Goal: Communication & Community: Answer question/provide support

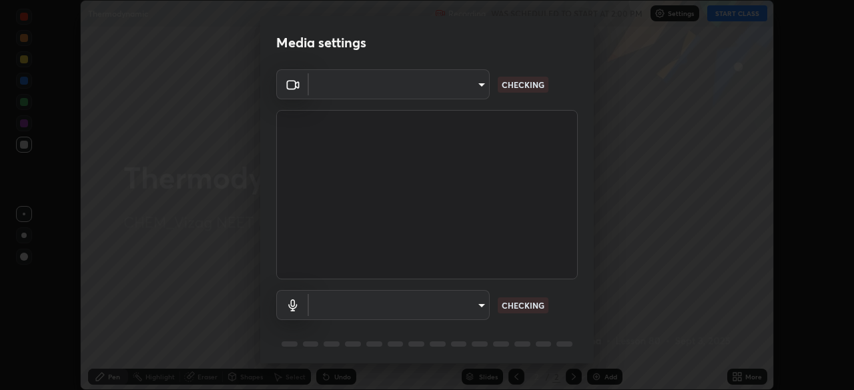
scroll to position [390, 854]
type input "c8c717a453bc6af87d0d9447014eaadff0a6dbce01dab39064dd32f4d5d90c45"
type input "787c22aa0c2ae4f6041953ffcaaf8b244c36bacc6fda4e24a7e9768a8bc8e08a"
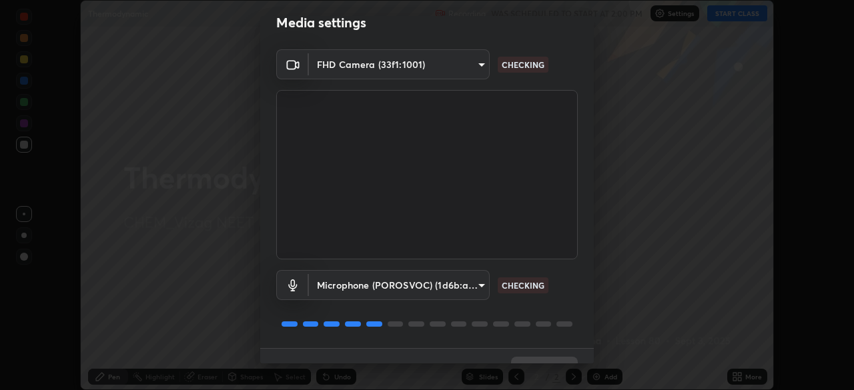
scroll to position [47, 0]
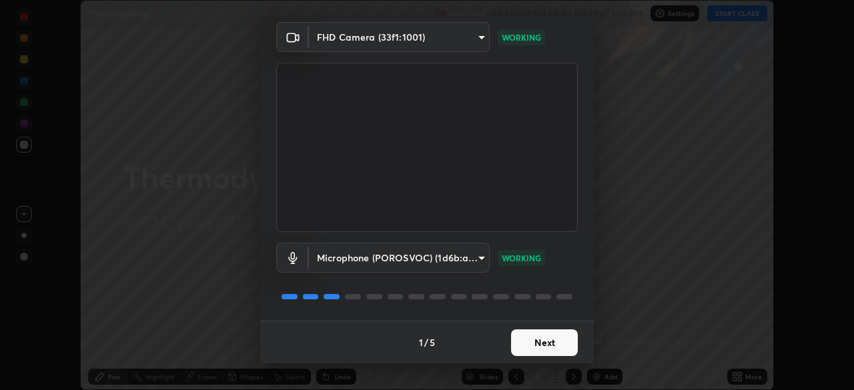
click at [528, 344] on button "Next" at bounding box center [544, 342] width 67 height 27
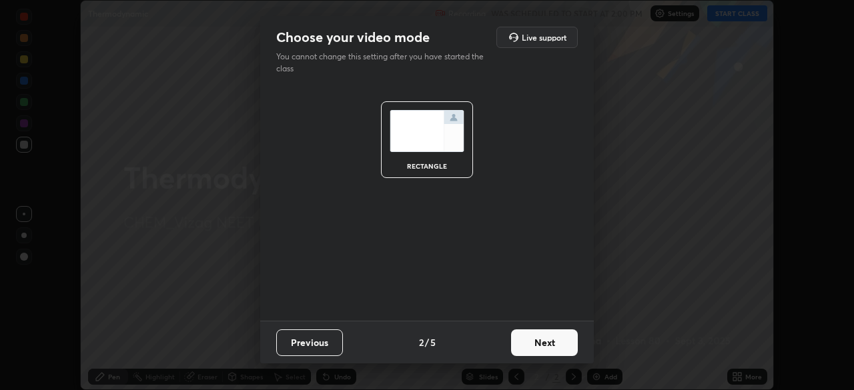
scroll to position [0, 0]
click at [534, 343] on button "Next" at bounding box center [544, 342] width 67 height 27
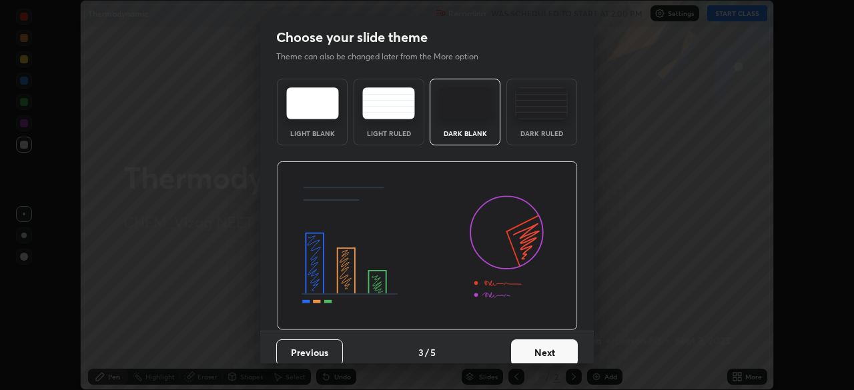
click at [538, 347] on button "Next" at bounding box center [544, 352] width 67 height 27
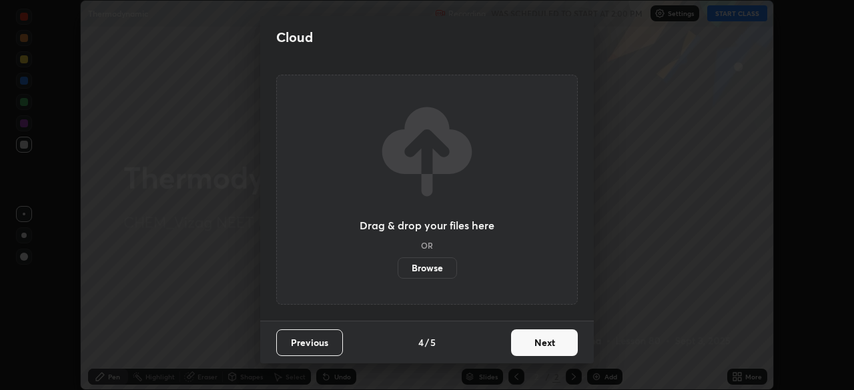
click at [536, 344] on button "Next" at bounding box center [544, 342] width 67 height 27
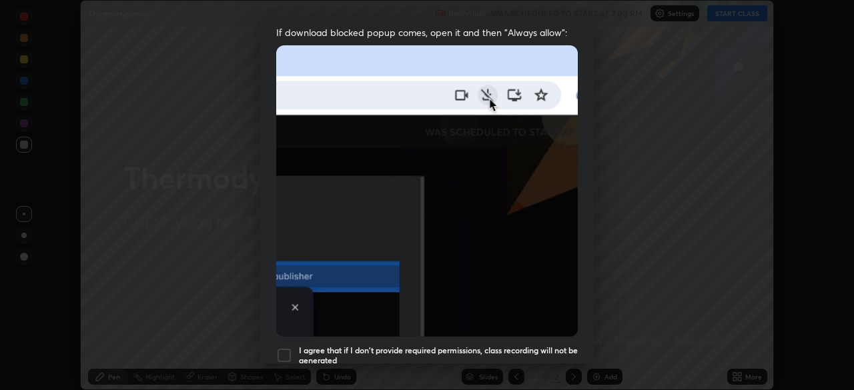
click at [381, 248] on img at bounding box center [426, 190] width 301 height 291
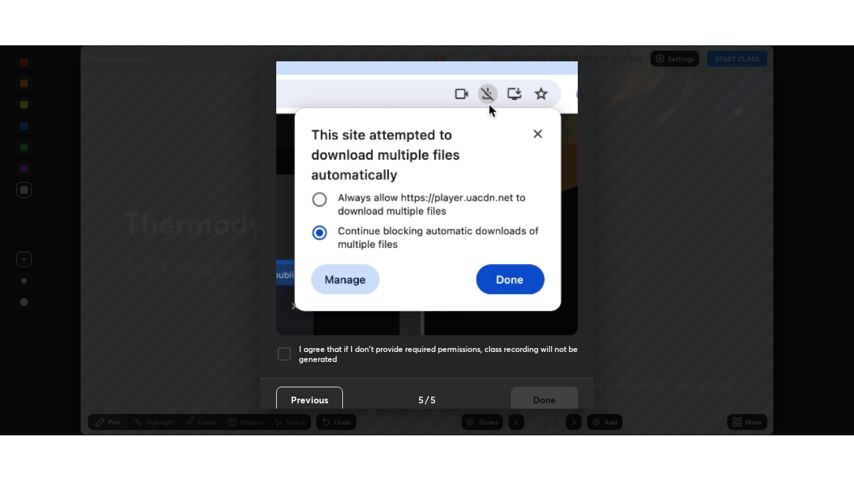
scroll to position [319, 0]
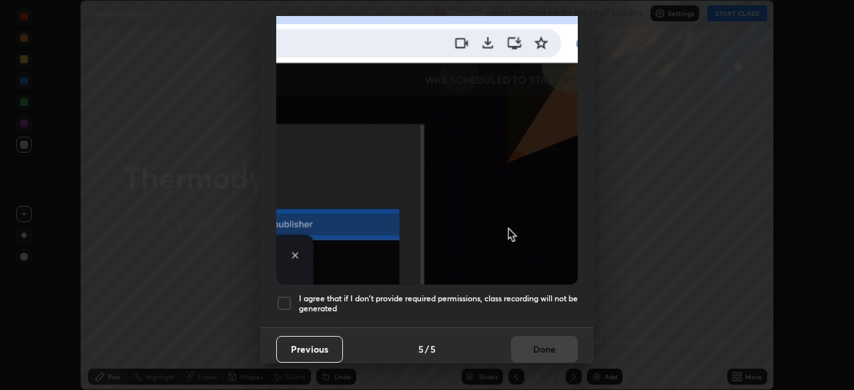
click at [429, 295] on h5 "I agree that if I don't provide required permissions, class recording will not …" at bounding box center [438, 303] width 279 height 21
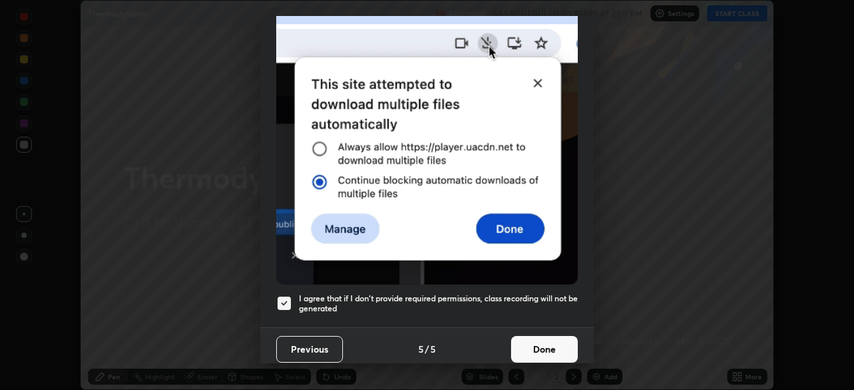
click at [538, 336] on button "Done" at bounding box center [544, 349] width 67 height 27
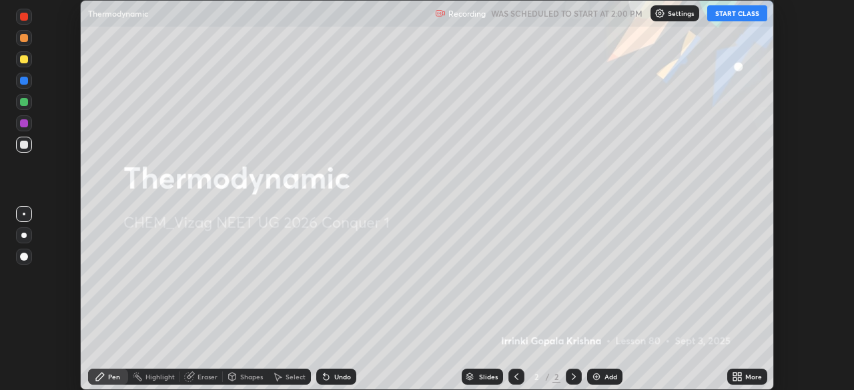
click at [724, 18] on button "START CLASS" at bounding box center [737, 13] width 60 height 16
click at [738, 374] on icon at bounding box center [739, 374] width 3 height 3
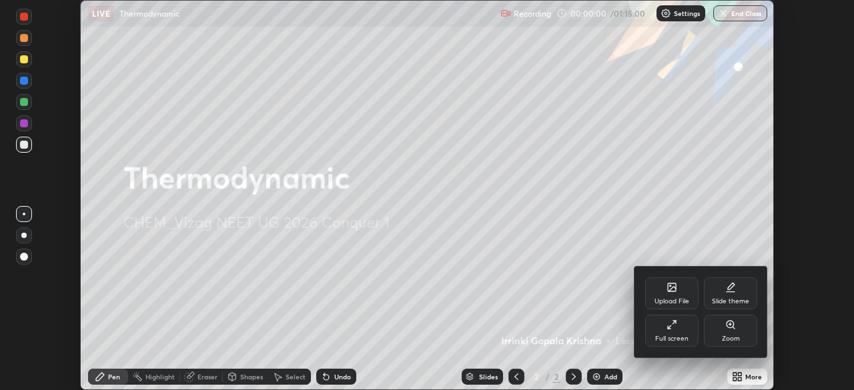
click at [674, 329] on icon at bounding box center [671, 324] width 11 height 11
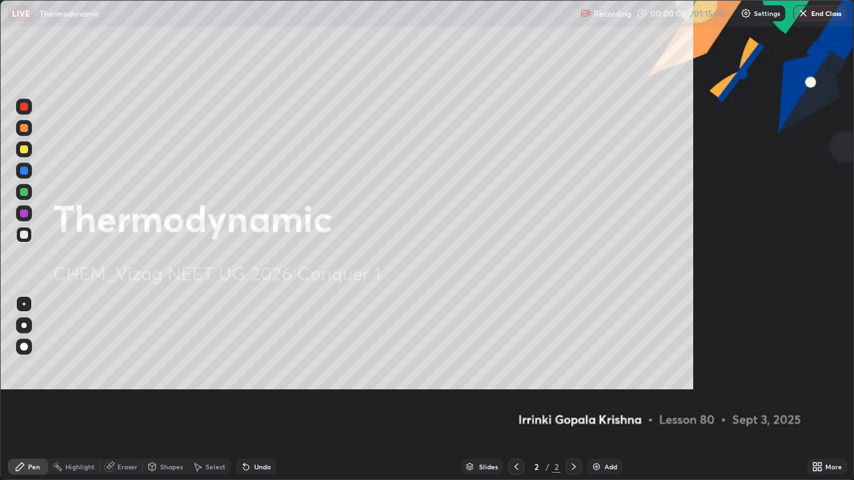
scroll to position [480, 854]
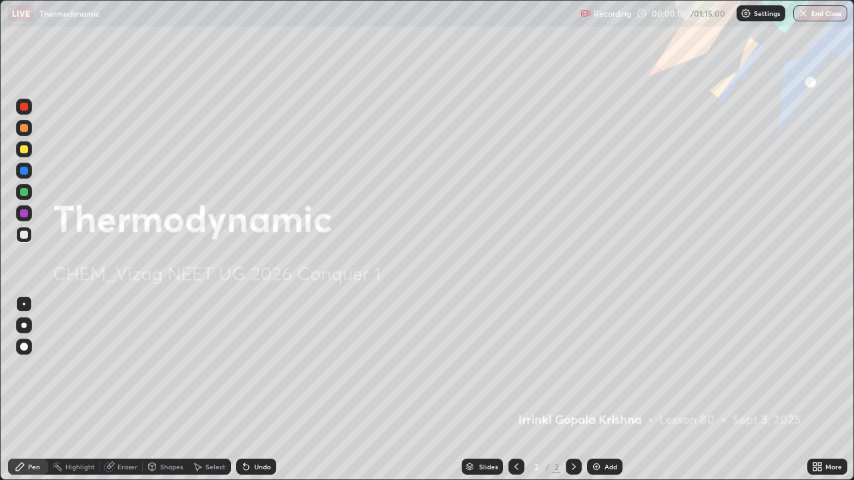
click at [595, 389] on img at bounding box center [596, 466] width 11 height 11
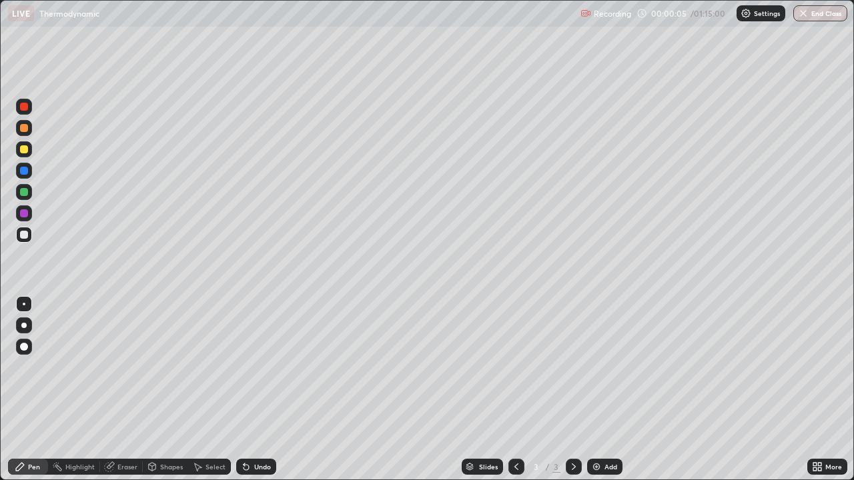
click at [27, 347] on div at bounding box center [24, 347] width 8 height 8
click at [24, 146] on div at bounding box center [24, 149] width 8 height 8
click at [24, 235] on div at bounding box center [24, 235] width 8 height 8
click at [244, 389] on icon at bounding box center [245, 467] width 5 height 5
click at [248, 389] on div "Undo" at bounding box center [256, 467] width 40 height 16
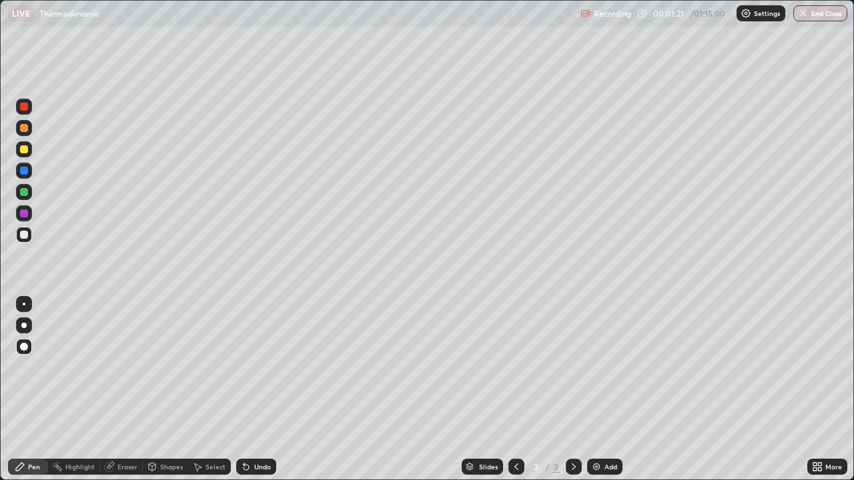
click at [249, 389] on div "Undo" at bounding box center [256, 467] width 40 height 16
click at [248, 389] on icon at bounding box center [246, 466] width 11 height 11
click at [251, 389] on div "Undo" at bounding box center [256, 467] width 40 height 16
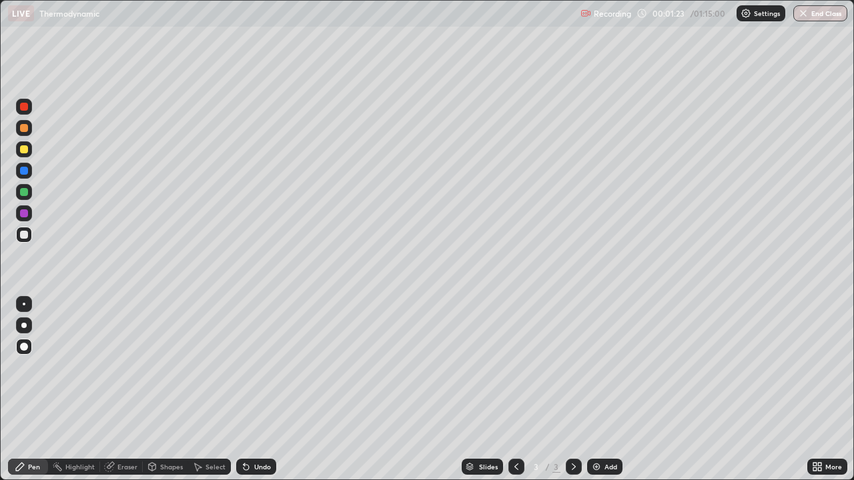
click at [253, 389] on div "Undo" at bounding box center [256, 467] width 40 height 16
click at [259, 389] on div "Undo" at bounding box center [256, 467] width 40 height 16
click at [258, 389] on div "Undo" at bounding box center [256, 467] width 40 height 16
click at [260, 389] on div "Undo" at bounding box center [262, 466] width 17 height 7
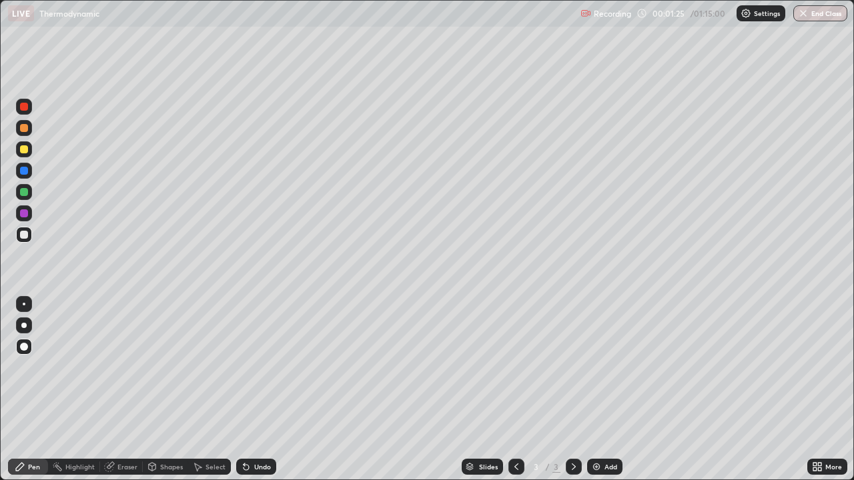
click at [258, 389] on div "Undo" at bounding box center [262, 466] width 17 height 7
click at [260, 389] on div "Undo" at bounding box center [262, 466] width 17 height 7
click at [261, 389] on div "Undo" at bounding box center [262, 466] width 17 height 7
click at [263, 389] on div "Undo" at bounding box center [262, 466] width 17 height 7
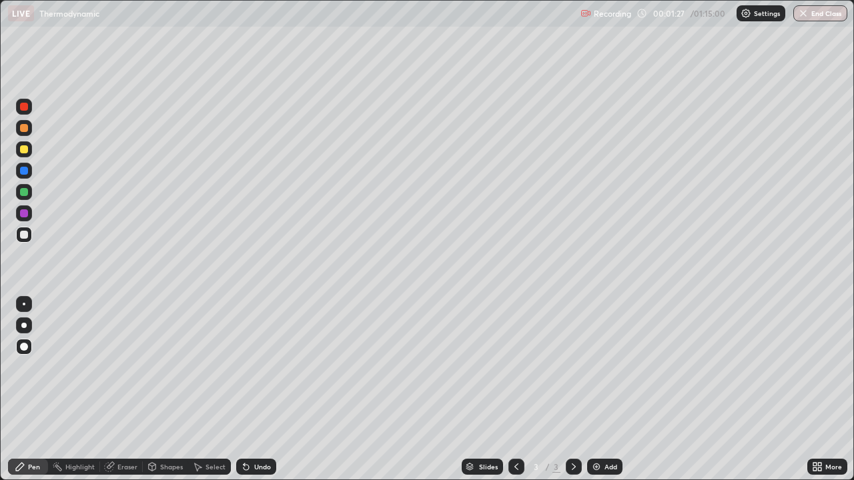
click at [262, 389] on div "Undo" at bounding box center [256, 467] width 40 height 16
click at [26, 215] on div at bounding box center [24, 213] width 8 height 8
click at [593, 389] on img at bounding box center [596, 466] width 11 height 11
click at [25, 151] on div at bounding box center [24, 149] width 8 height 8
click at [243, 389] on icon at bounding box center [243, 463] width 1 height 1
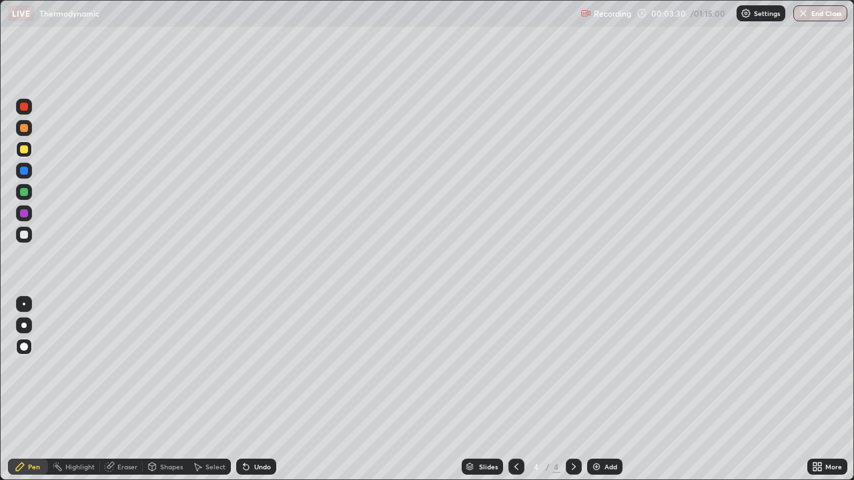
click at [244, 389] on icon at bounding box center [245, 467] width 5 height 5
click at [249, 389] on div "Undo" at bounding box center [256, 467] width 40 height 16
click at [24, 233] on div at bounding box center [24, 235] width 8 height 8
click at [259, 389] on div "Undo" at bounding box center [256, 467] width 40 height 16
click at [251, 389] on div "Undo" at bounding box center [256, 467] width 40 height 16
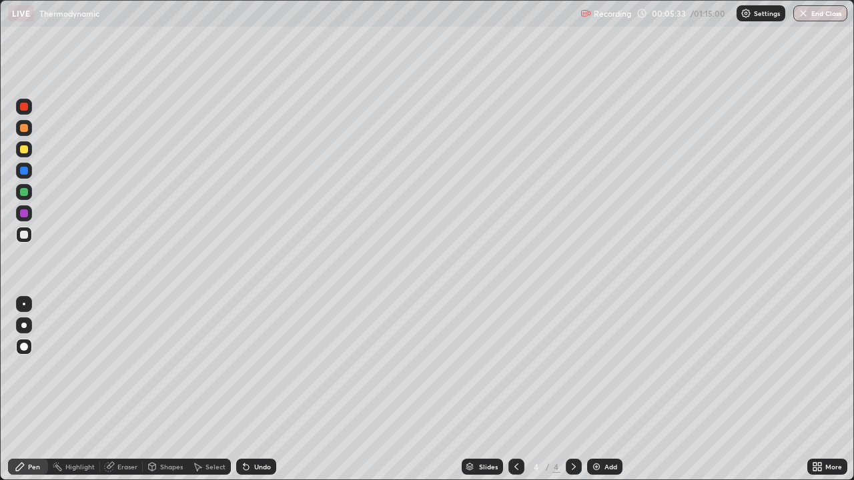
click at [256, 389] on div "Undo" at bounding box center [262, 466] width 17 height 7
click at [260, 389] on div "Undo" at bounding box center [262, 466] width 17 height 7
click at [254, 389] on div "Undo" at bounding box center [262, 466] width 17 height 7
click at [262, 389] on div "Undo" at bounding box center [262, 466] width 17 height 7
click at [254, 389] on div "Undo" at bounding box center [262, 466] width 17 height 7
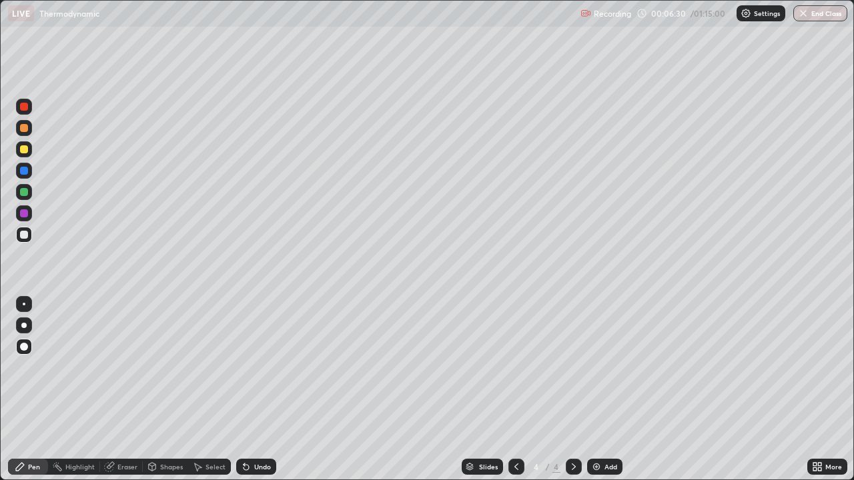
click at [593, 389] on img at bounding box center [596, 466] width 11 height 11
click at [243, 389] on icon at bounding box center [243, 463] width 1 height 1
click at [244, 389] on icon at bounding box center [245, 467] width 5 height 5
click at [254, 389] on div "Undo" at bounding box center [262, 466] width 17 height 7
click at [514, 389] on icon at bounding box center [516, 466] width 11 height 11
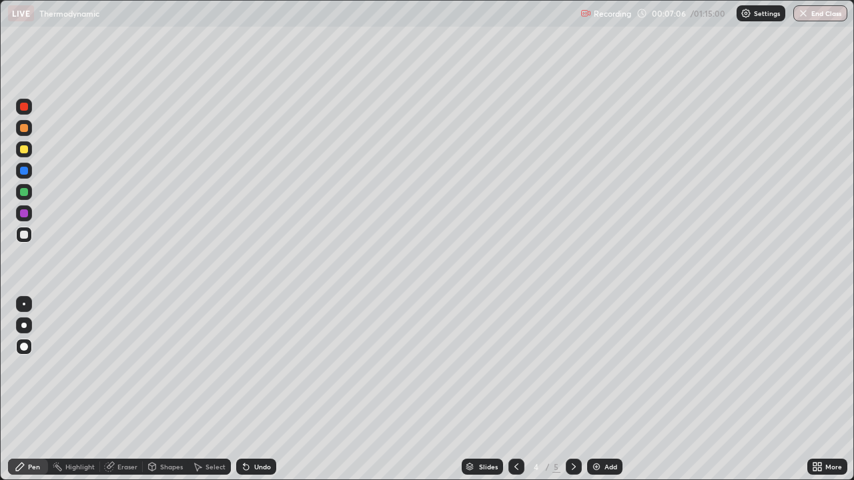
click at [571, 389] on icon at bounding box center [573, 466] width 11 height 11
click at [263, 389] on div "Undo" at bounding box center [256, 467] width 40 height 16
click at [21, 109] on div at bounding box center [24, 107] width 8 height 8
click at [25, 235] on div at bounding box center [24, 235] width 8 height 8
click at [251, 389] on div "Undo" at bounding box center [256, 467] width 40 height 16
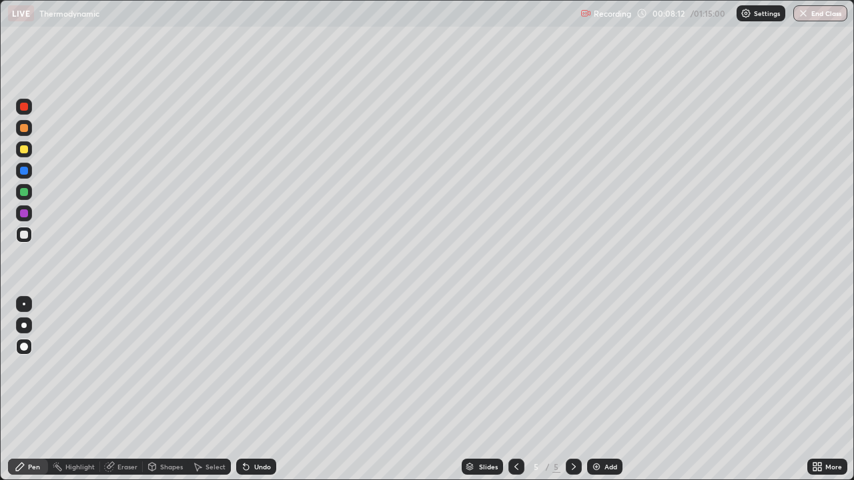
click at [253, 389] on div "Undo" at bounding box center [256, 467] width 40 height 16
click at [255, 389] on div "Undo" at bounding box center [262, 466] width 17 height 7
click at [256, 389] on div "Undo" at bounding box center [262, 466] width 17 height 7
click at [254, 389] on div "Undo" at bounding box center [262, 466] width 17 height 7
click at [246, 389] on icon at bounding box center [246, 466] width 11 height 11
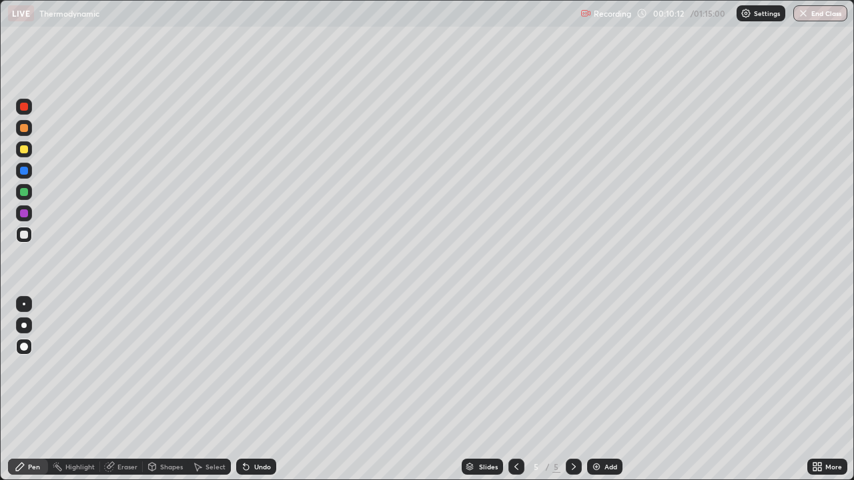
click at [243, 389] on icon at bounding box center [246, 466] width 11 height 11
click at [241, 389] on icon at bounding box center [246, 466] width 11 height 11
click at [244, 389] on icon at bounding box center [245, 467] width 5 height 5
click at [243, 389] on div "Undo" at bounding box center [256, 467] width 40 height 16
click at [244, 389] on icon at bounding box center [245, 467] width 5 height 5
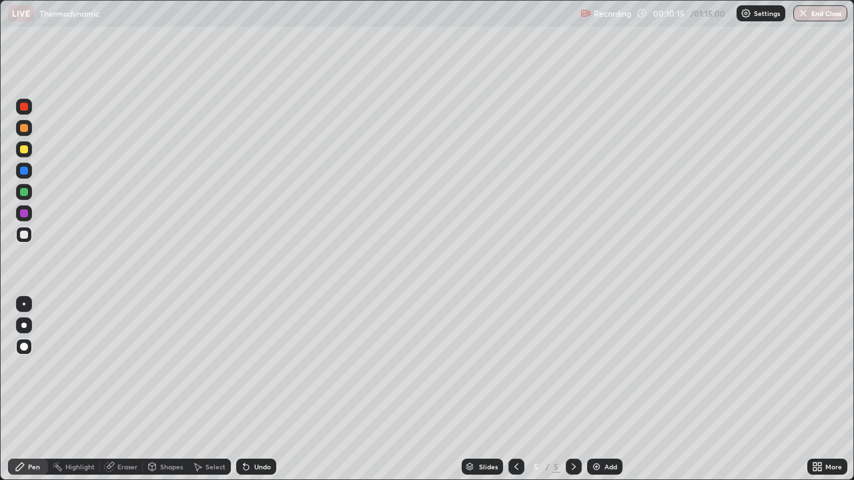
click at [257, 389] on div "Undo" at bounding box center [262, 466] width 17 height 7
click at [21, 215] on div at bounding box center [24, 213] width 8 height 8
click at [515, 389] on icon at bounding box center [516, 466] width 11 height 11
click at [572, 389] on icon at bounding box center [573, 466] width 11 height 11
click at [593, 389] on img at bounding box center [596, 466] width 11 height 11
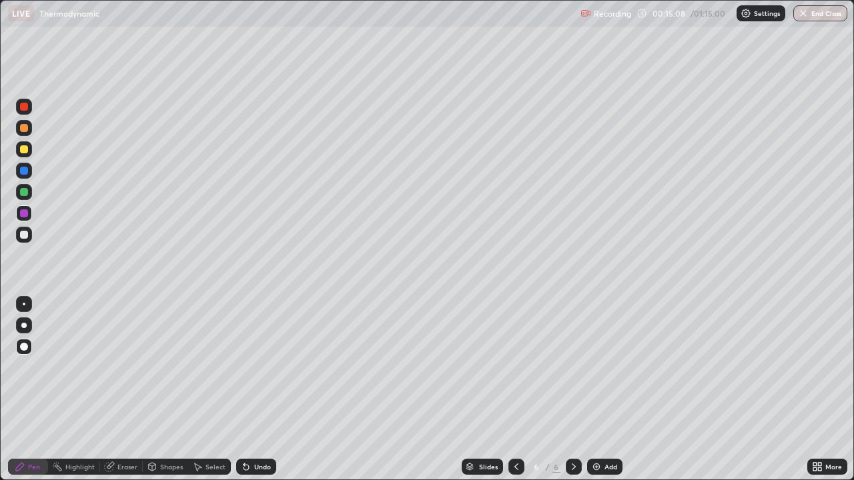
click at [25, 149] on div at bounding box center [24, 149] width 8 height 8
click at [23, 195] on div at bounding box center [24, 192] width 8 height 8
click at [259, 389] on div "Undo" at bounding box center [256, 467] width 40 height 16
click at [255, 389] on div "Undo" at bounding box center [256, 467] width 40 height 16
click at [256, 389] on div "Undo" at bounding box center [262, 466] width 17 height 7
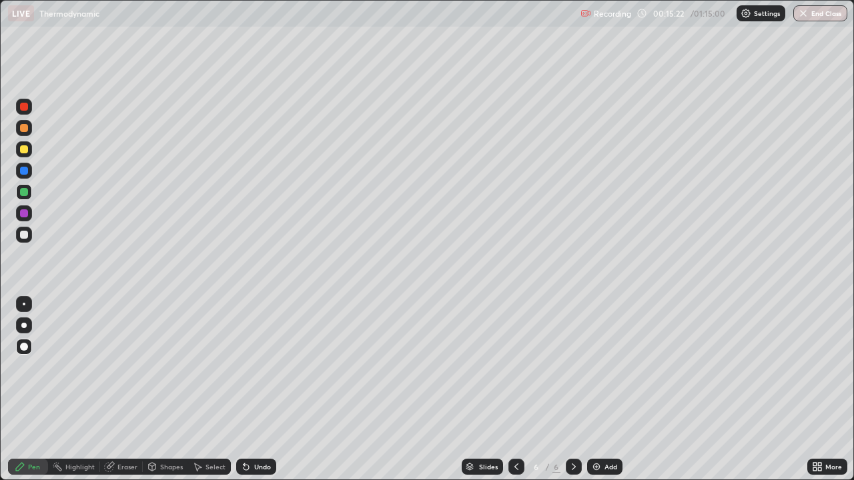
click at [255, 389] on div "Undo" at bounding box center [262, 466] width 17 height 7
click at [254, 389] on div "Undo" at bounding box center [262, 466] width 17 height 7
click at [248, 389] on icon at bounding box center [246, 466] width 11 height 11
click at [255, 389] on div "Undo" at bounding box center [262, 466] width 17 height 7
click at [254, 389] on div "Undo" at bounding box center [262, 466] width 17 height 7
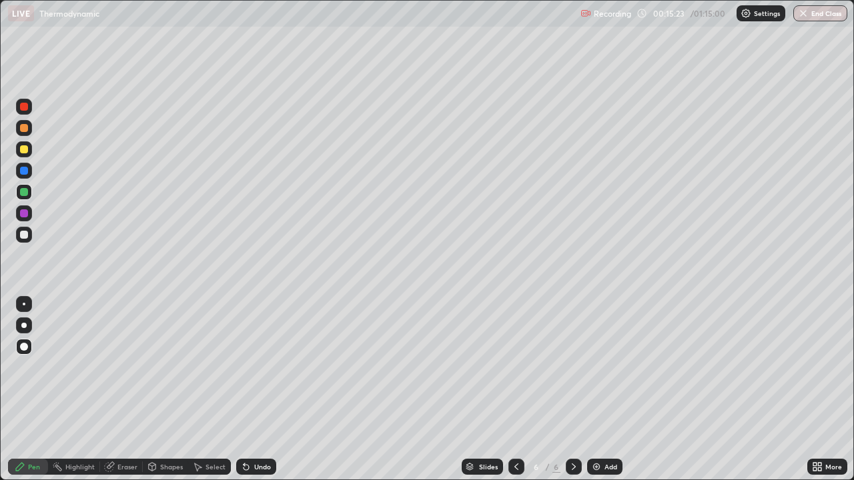
click at [251, 389] on div "Undo" at bounding box center [256, 467] width 40 height 16
click at [244, 389] on icon at bounding box center [245, 467] width 5 height 5
click at [243, 389] on icon at bounding box center [243, 463] width 1 height 1
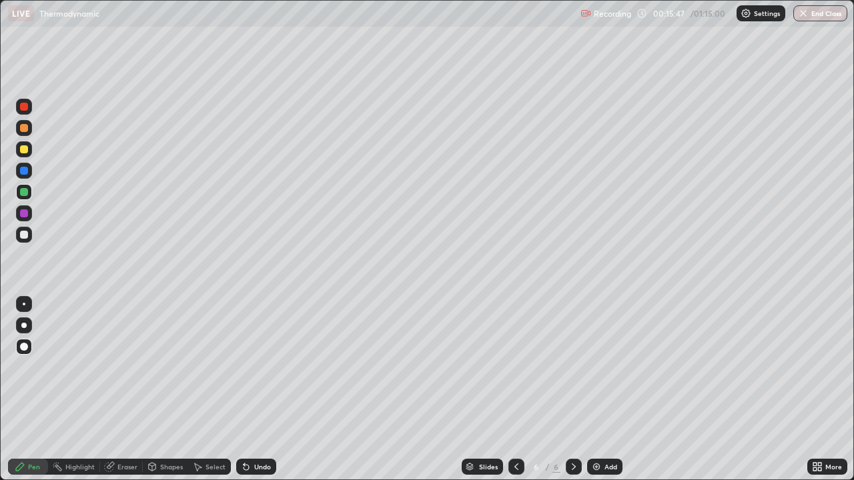
click at [27, 240] on div at bounding box center [24, 235] width 16 height 16
click at [25, 193] on div at bounding box center [24, 192] width 8 height 8
click at [249, 389] on icon at bounding box center [246, 466] width 11 height 11
click at [243, 389] on icon at bounding box center [243, 463] width 1 height 1
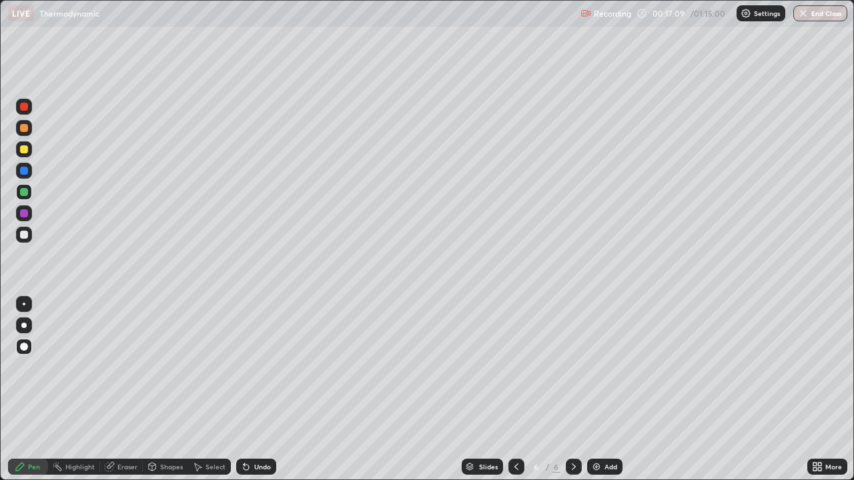
click at [21, 150] on div at bounding box center [24, 149] width 8 height 8
click at [259, 389] on div "Undo" at bounding box center [262, 466] width 17 height 7
click at [260, 389] on div "Undo" at bounding box center [262, 466] width 17 height 7
click at [591, 389] on img at bounding box center [596, 466] width 11 height 11
click at [251, 389] on div "Undo" at bounding box center [256, 467] width 40 height 16
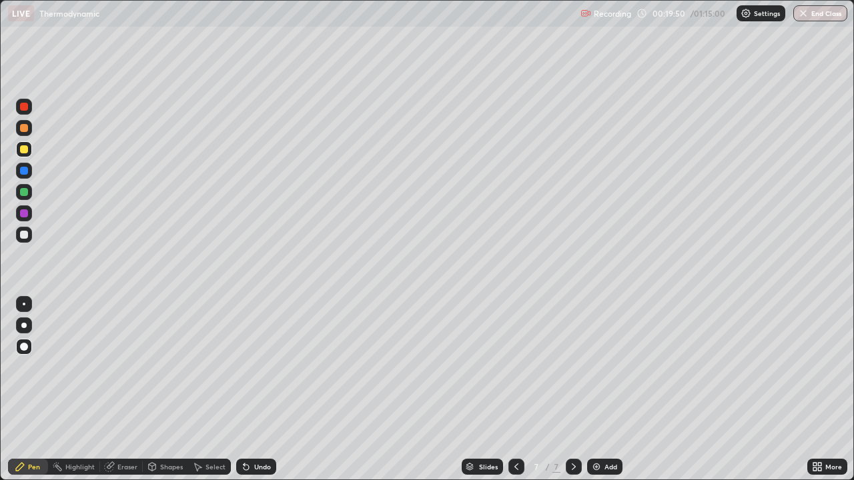
click at [257, 389] on div "Undo" at bounding box center [262, 466] width 17 height 7
click at [25, 235] on div at bounding box center [24, 235] width 8 height 8
click at [25, 149] on div at bounding box center [24, 149] width 8 height 8
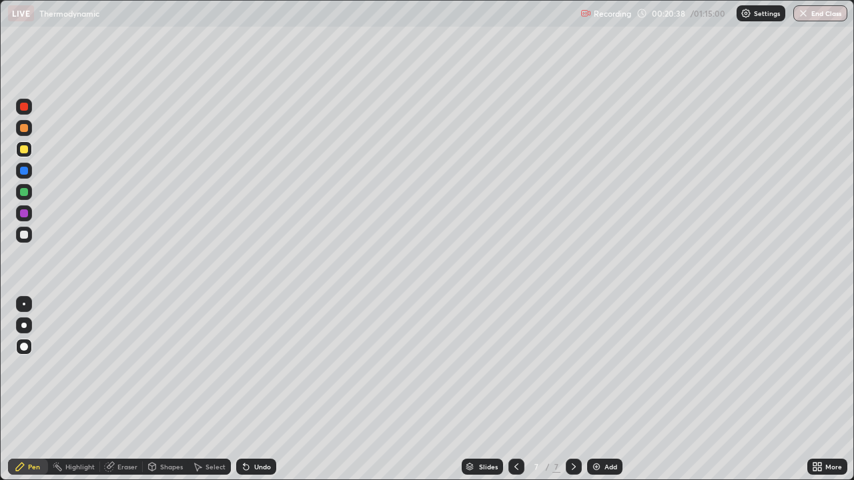
click at [23, 197] on div at bounding box center [24, 192] width 16 height 16
click at [515, 389] on icon at bounding box center [516, 466] width 11 height 11
click at [577, 389] on icon at bounding box center [573, 466] width 11 height 11
click at [518, 389] on icon at bounding box center [516, 466] width 11 height 11
click at [574, 389] on icon at bounding box center [573, 466] width 11 height 11
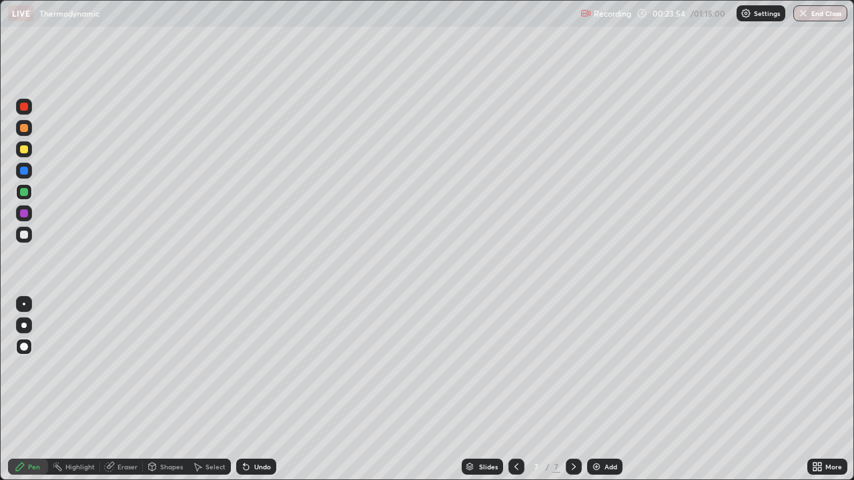
click at [595, 389] on img at bounding box center [596, 466] width 11 height 11
click at [25, 151] on div at bounding box center [24, 149] width 8 height 8
click at [26, 233] on div at bounding box center [24, 235] width 8 height 8
click at [254, 389] on div "Undo" at bounding box center [256, 467] width 40 height 16
click at [251, 389] on div "Undo" at bounding box center [256, 467] width 40 height 16
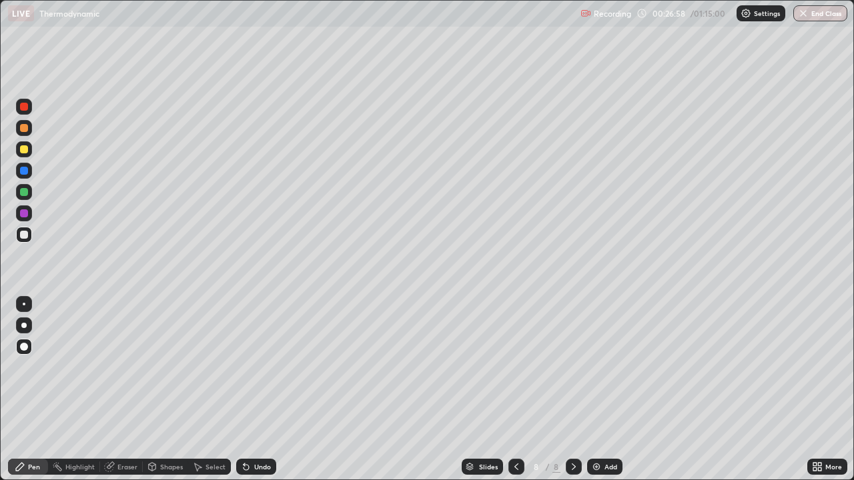
click at [27, 213] on div at bounding box center [24, 213] width 8 height 8
click at [259, 389] on div "Undo" at bounding box center [262, 466] width 17 height 7
click at [257, 389] on div "Undo" at bounding box center [262, 466] width 17 height 7
click at [23, 126] on div at bounding box center [24, 128] width 8 height 8
click at [601, 389] on div "Add" at bounding box center [604, 467] width 35 height 16
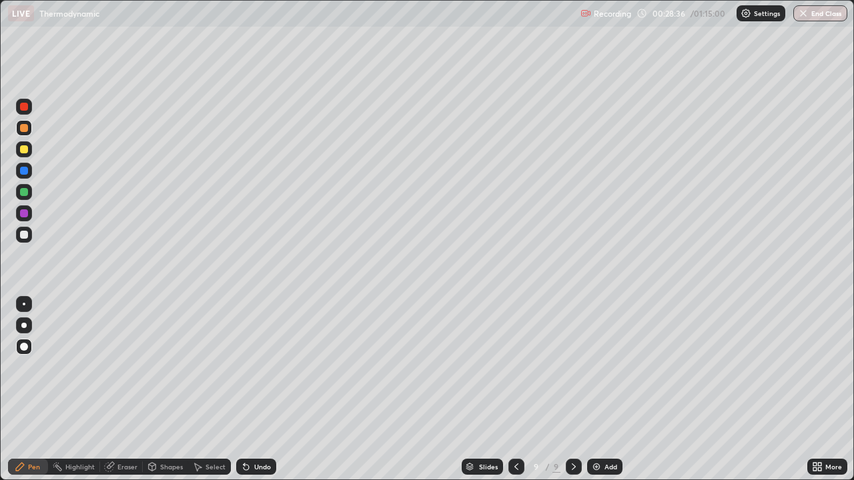
click at [24, 237] on div at bounding box center [24, 235] width 8 height 8
click at [255, 389] on div "Undo" at bounding box center [256, 467] width 40 height 16
click at [253, 389] on div "Undo" at bounding box center [256, 467] width 40 height 16
click at [243, 389] on icon at bounding box center [243, 463] width 1 height 1
click at [24, 212] on div at bounding box center [24, 213] width 8 height 8
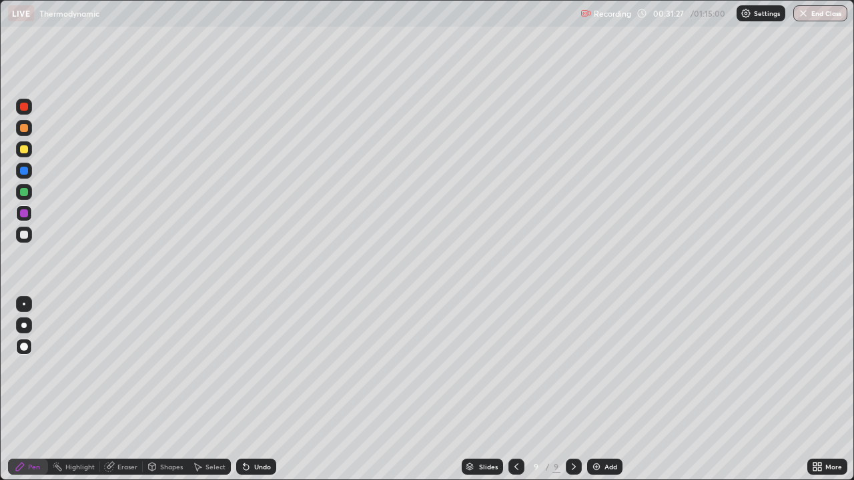
click at [594, 389] on img at bounding box center [596, 466] width 11 height 11
click at [23, 233] on div at bounding box center [24, 235] width 8 height 8
click at [26, 189] on div at bounding box center [24, 192] width 8 height 8
click at [24, 235] on div at bounding box center [24, 235] width 8 height 8
click at [597, 389] on img at bounding box center [596, 466] width 11 height 11
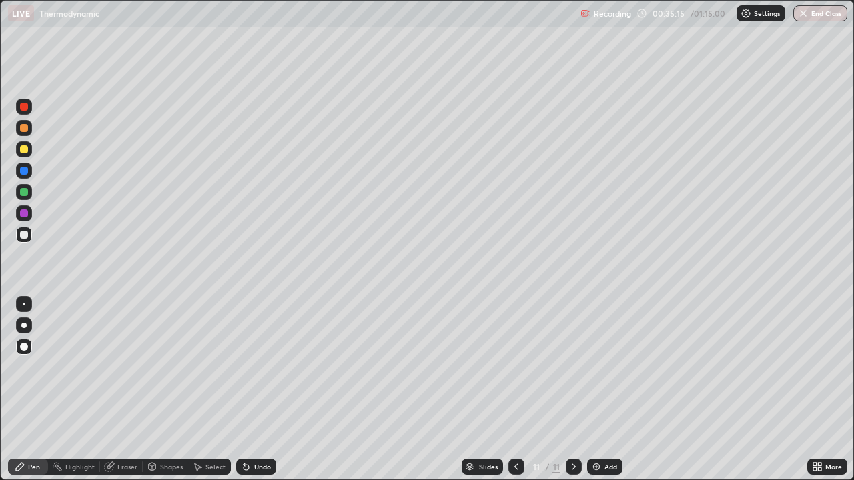
click at [25, 191] on div at bounding box center [24, 192] width 8 height 8
click at [251, 389] on div "Undo" at bounding box center [256, 467] width 40 height 16
click at [255, 389] on div "Undo" at bounding box center [262, 466] width 17 height 7
click at [27, 236] on div at bounding box center [24, 235] width 8 height 8
click at [269, 389] on div "Undo" at bounding box center [256, 467] width 40 height 16
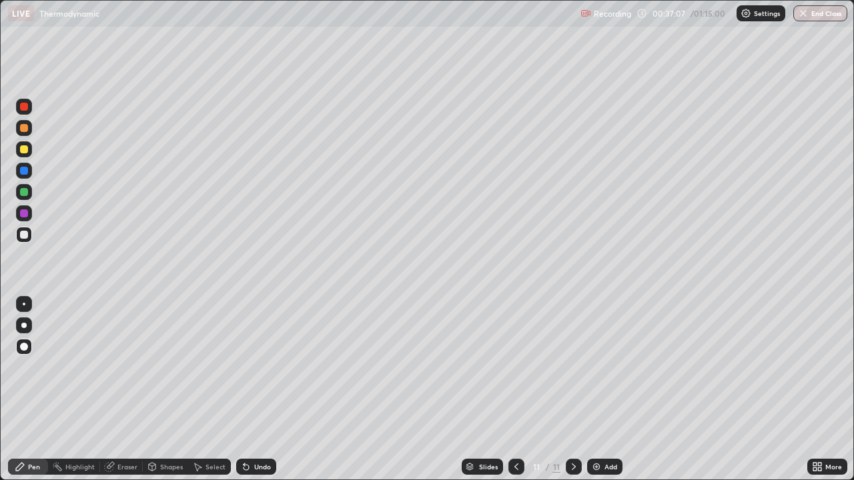
click at [259, 389] on div "Undo" at bounding box center [262, 466] width 17 height 7
click at [260, 389] on div "Undo" at bounding box center [262, 466] width 17 height 7
click at [259, 389] on div "Undo" at bounding box center [253, 466] width 45 height 27
click at [255, 389] on div "Undo" at bounding box center [256, 467] width 40 height 16
click at [259, 389] on div "Undo" at bounding box center [256, 467] width 40 height 16
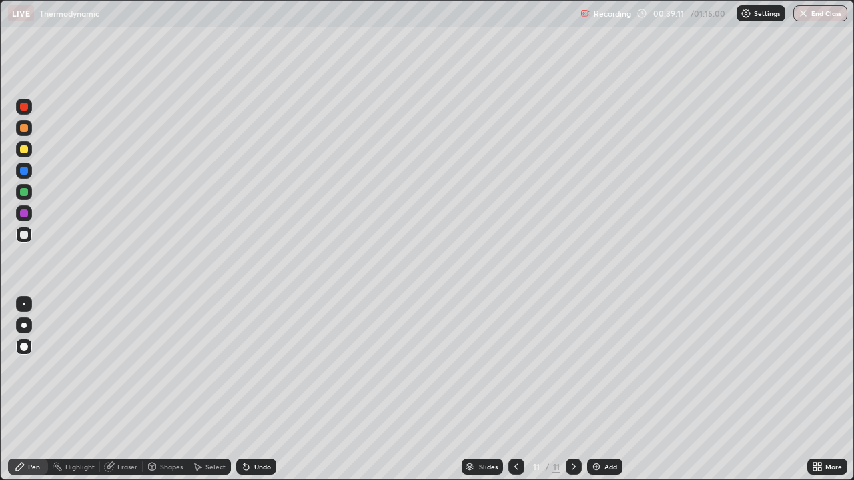
click at [596, 389] on img at bounding box center [596, 466] width 11 height 11
click at [254, 389] on div "Undo" at bounding box center [262, 466] width 17 height 7
click at [247, 389] on icon at bounding box center [246, 466] width 11 height 11
click at [258, 389] on div "Undo" at bounding box center [262, 466] width 17 height 7
click at [594, 389] on div "Add" at bounding box center [604, 467] width 35 height 16
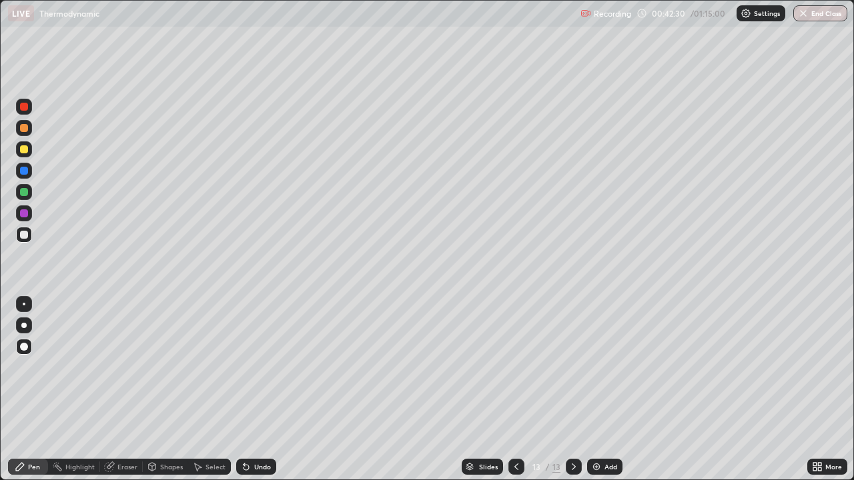
click at [254, 389] on div "Undo" at bounding box center [262, 466] width 17 height 7
click at [24, 151] on div at bounding box center [24, 149] width 8 height 8
click at [23, 237] on div at bounding box center [24, 235] width 8 height 8
click at [749, 389] on div "Slides 13 / 13 Add" at bounding box center [541, 466] width 531 height 27
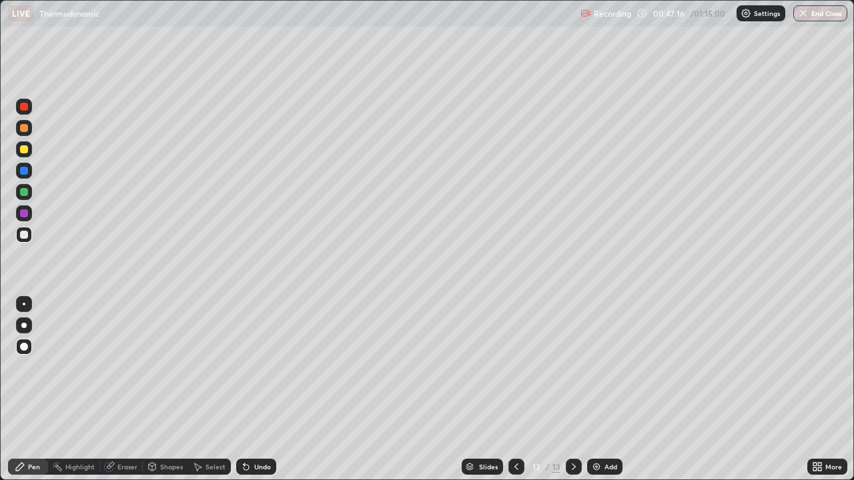
click at [596, 389] on img at bounding box center [596, 466] width 11 height 11
click at [22, 192] on div at bounding box center [24, 192] width 8 height 8
click at [25, 234] on div at bounding box center [24, 235] width 8 height 8
click at [23, 147] on div at bounding box center [24, 149] width 8 height 8
click at [125, 389] on div "Eraser" at bounding box center [127, 466] width 20 height 7
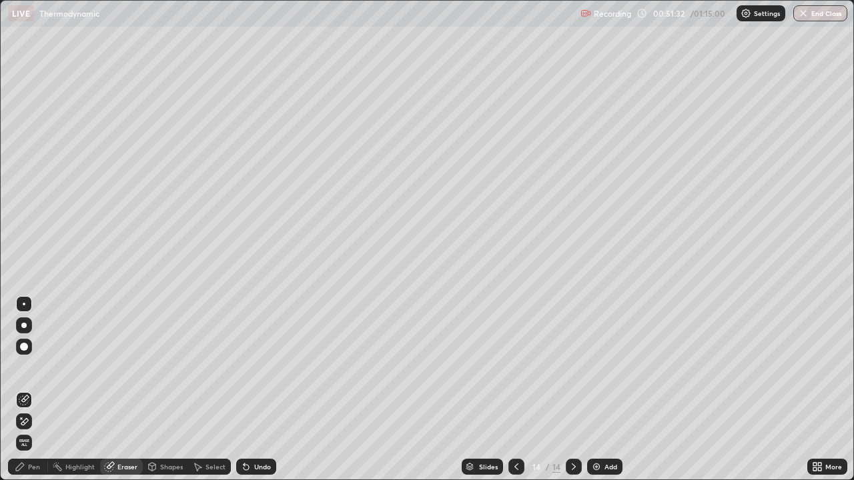
click at [31, 389] on div "Pen" at bounding box center [34, 466] width 12 height 7
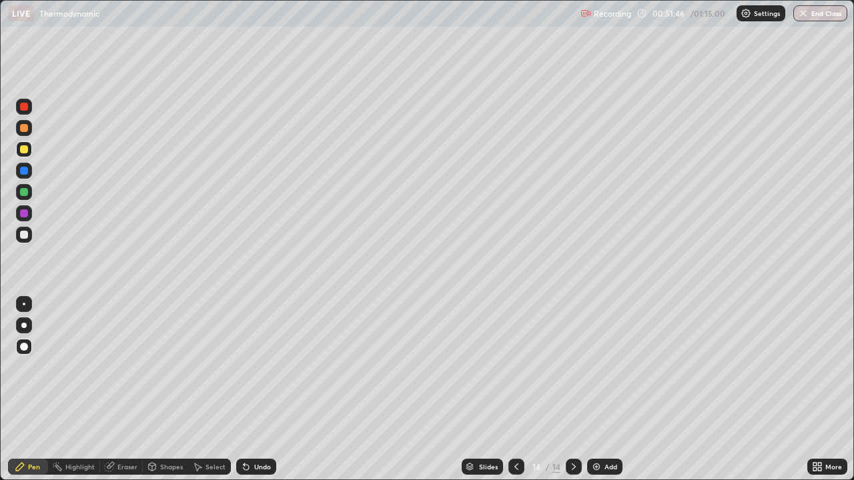
click at [249, 389] on div "Undo" at bounding box center [256, 467] width 40 height 16
click at [24, 235] on div at bounding box center [24, 235] width 8 height 8
click at [251, 389] on div "Undo" at bounding box center [256, 467] width 40 height 16
click at [254, 389] on div "Undo" at bounding box center [262, 466] width 17 height 7
click at [594, 389] on img at bounding box center [596, 466] width 11 height 11
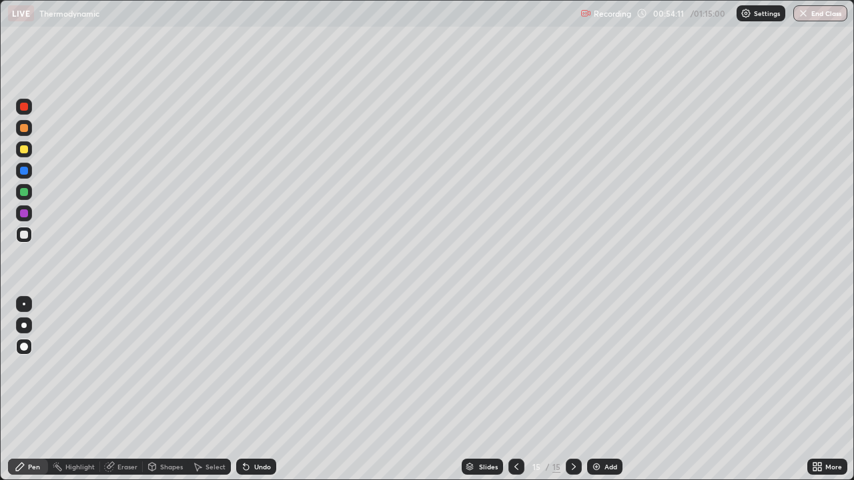
click at [24, 193] on div at bounding box center [24, 192] width 8 height 8
click at [255, 389] on div "Undo" at bounding box center [262, 466] width 17 height 7
click at [256, 389] on div "Undo" at bounding box center [262, 466] width 17 height 7
click at [25, 147] on div at bounding box center [24, 149] width 8 height 8
click at [22, 235] on div at bounding box center [24, 235] width 8 height 8
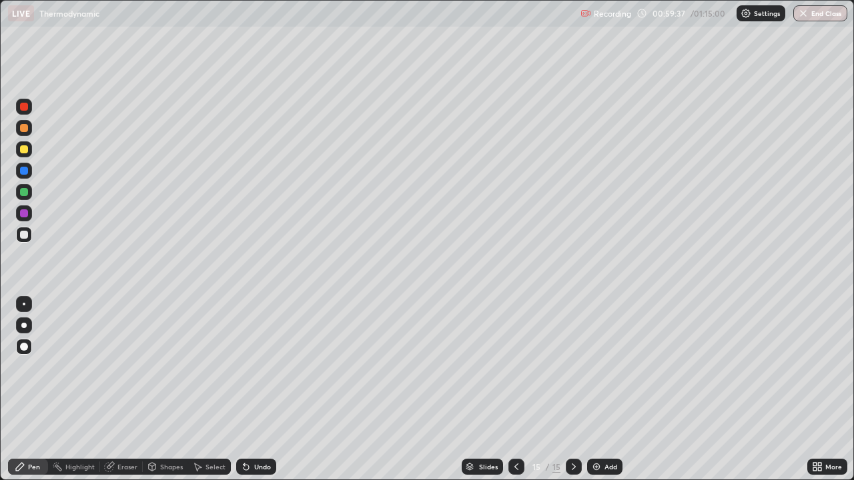
click at [23, 151] on div at bounding box center [24, 149] width 8 height 8
click at [27, 195] on div at bounding box center [24, 192] width 8 height 8
click at [245, 389] on icon at bounding box center [246, 466] width 11 height 11
click at [250, 389] on div "Undo" at bounding box center [256, 467] width 40 height 16
click at [592, 389] on img at bounding box center [596, 466] width 11 height 11
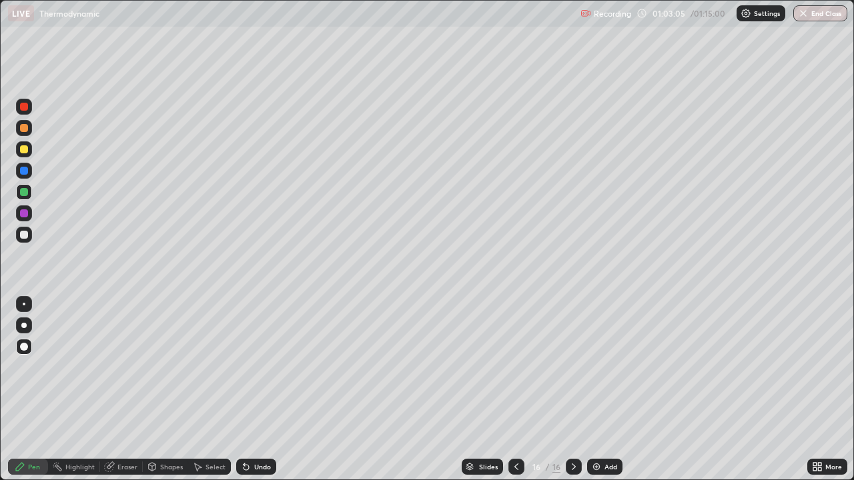
click at [25, 149] on div at bounding box center [24, 149] width 8 height 8
click at [515, 389] on icon at bounding box center [516, 466] width 11 height 11
click at [572, 389] on icon at bounding box center [573, 466] width 11 height 11
click at [515, 389] on icon at bounding box center [516, 466] width 11 height 11
click at [109, 389] on div "Eraser" at bounding box center [121, 467] width 43 height 16
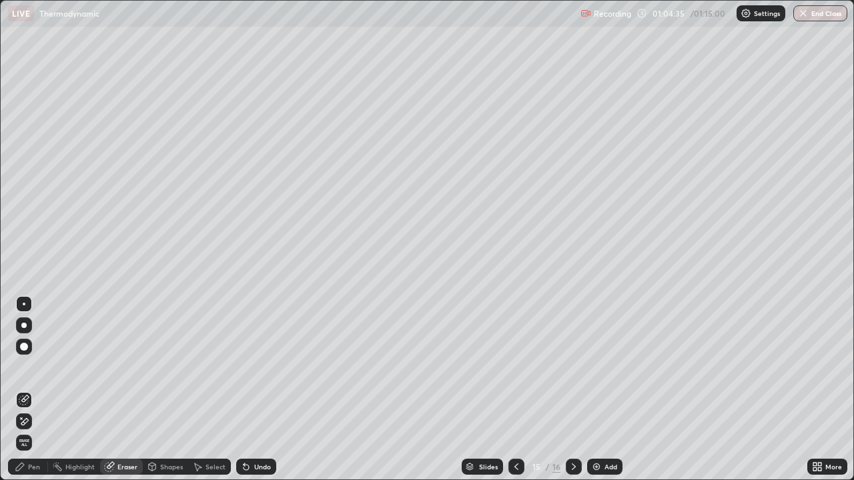
click at [31, 389] on div "Pen" at bounding box center [34, 466] width 12 height 7
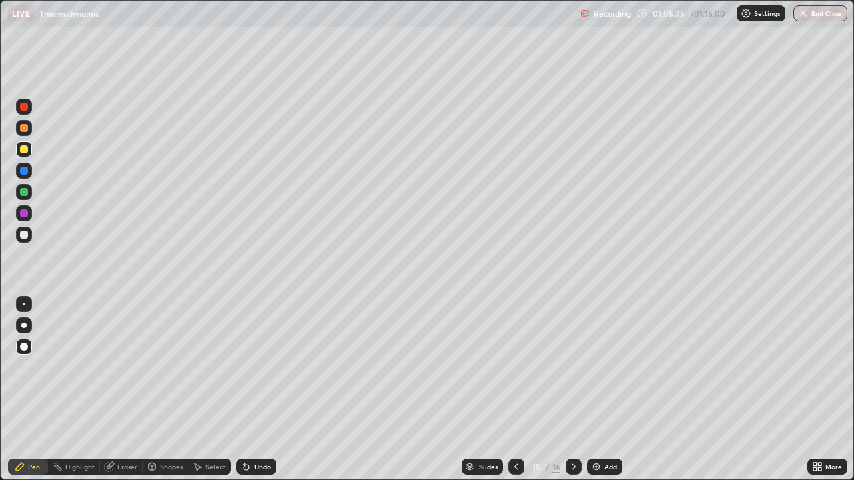
click at [574, 389] on icon at bounding box center [573, 466] width 11 height 11
click at [511, 389] on icon at bounding box center [516, 466] width 11 height 11
click at [572, 389] on icon at bounding box center [573, 466] width 11 height 11
click at [255, 389] on div "Undo" at bounding box center [256, 467] width 40 height 16
click at [260, 389] on div "Undo" at bounding box center [262, 466] width 17 height 7
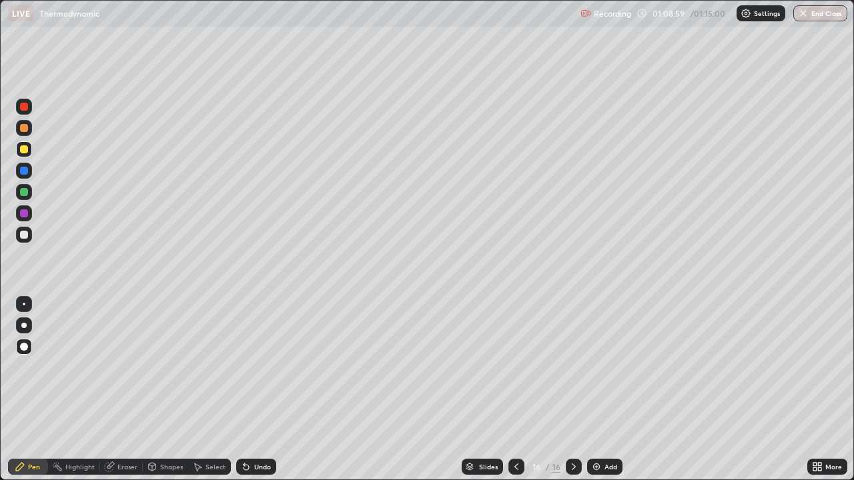
click at [593, 389] on img at bounding box center [596, 466] width 11 height 11
click at [25, 233] on div at bounding box center [24, 235] width 8 height 8
click at [27, 148] on div at bounding box center [24, 149] width 8 height 8
click at [814, 15] on button "End Class" at bounding box center [820, 13] width 53 height 16
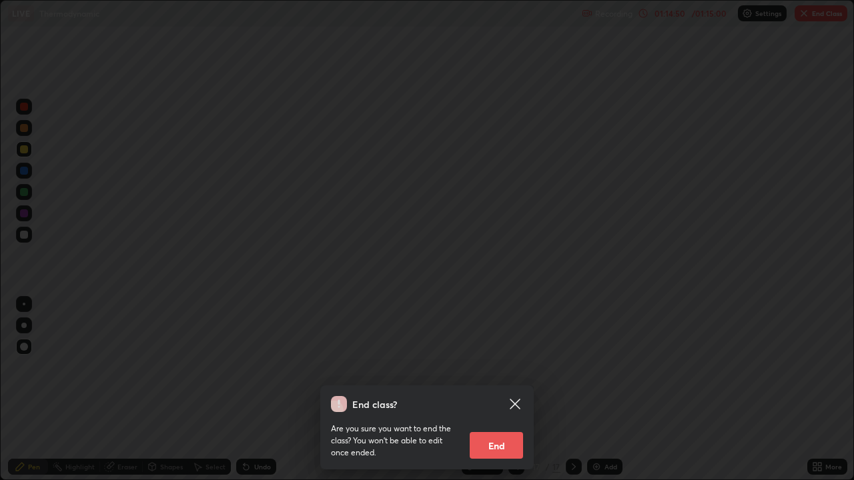
click at [494, 389] on button "End" at bounding box center [496, 445] width 53 height 27
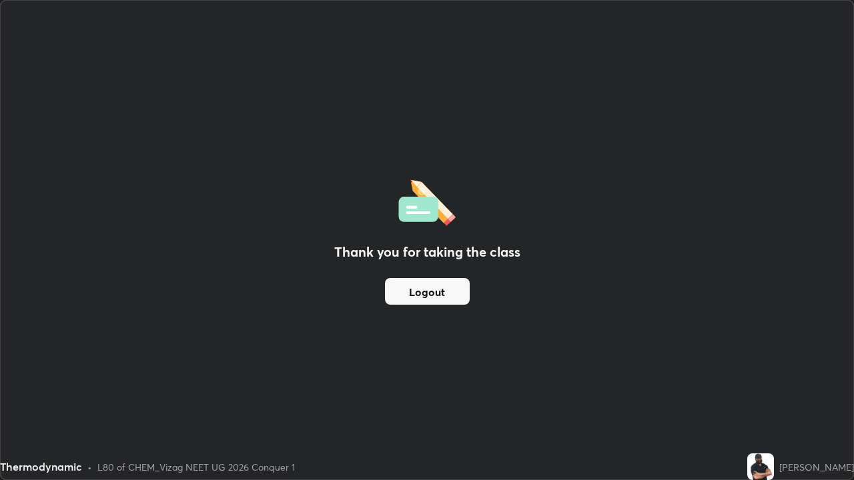
click at [467, 283] on button "Logout" at bounding box center [427, 291] width 85 height 27
